Goal: Navigation & Orientation: Find specific page/section

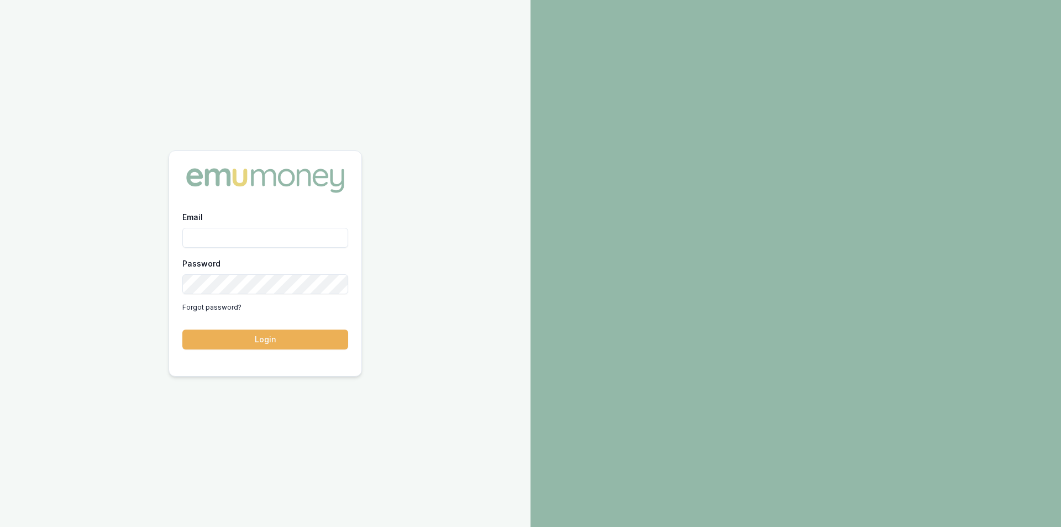
type input "peter.sarris@emumoney.com.au"
click at [227, 335] on button "Login" at bounding box center [265, 339] width 166 height 20
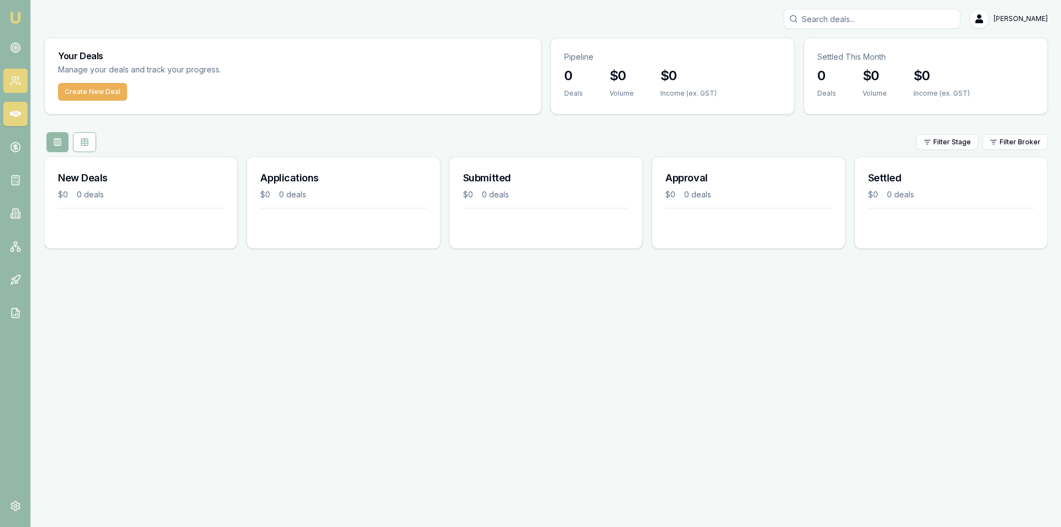
click at [15, 80] on icon at bounding box center [15, 80] width 11 height 11
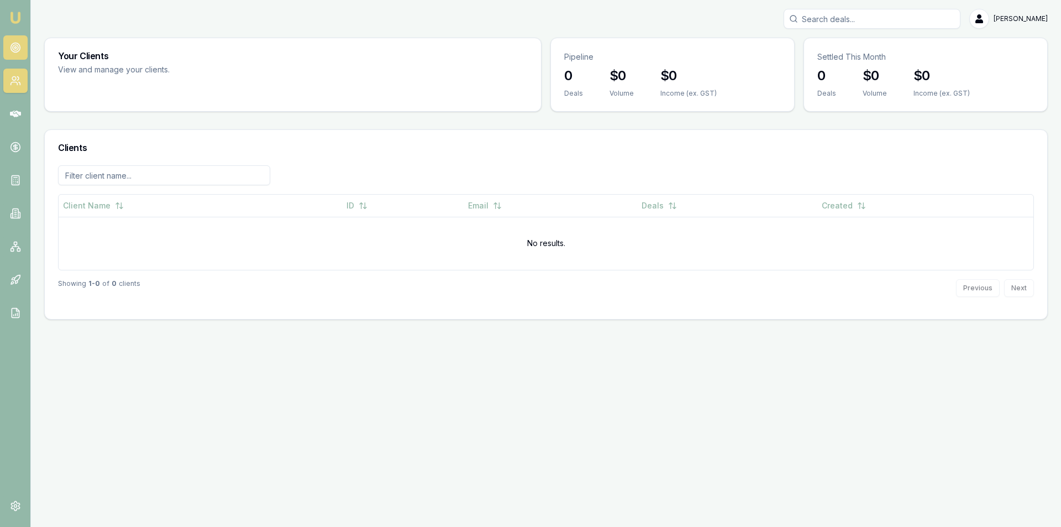
click at [13, 51] on circle at bounding box center [14, 47] width 9 height 9
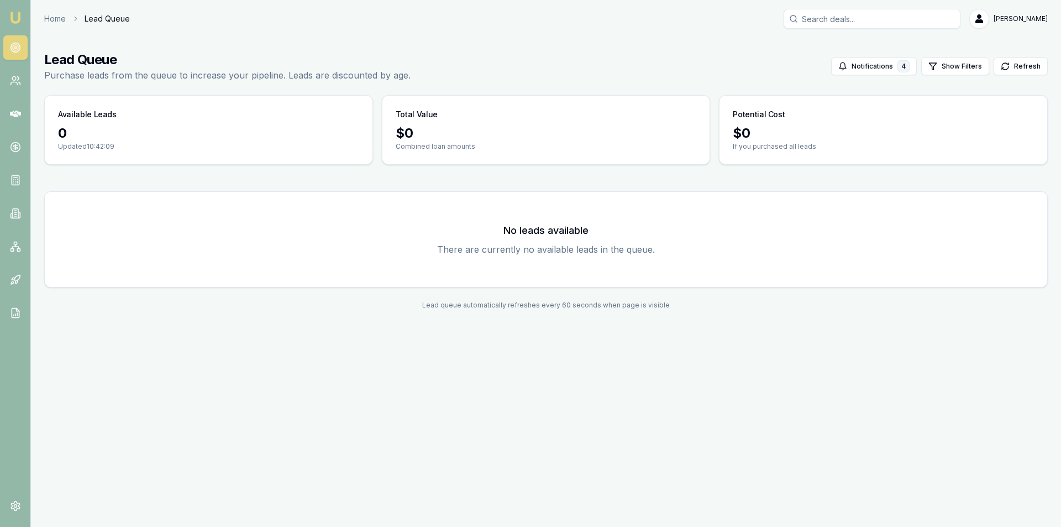
click at [305, 359] on div "Emu Broker Home Lead Queue [PERSON_NAME] Toggle Menu Lead Queue Purchase leads …" at bounding box center [530, 263] width 1061 height 527
